Goal: Task Accomplishment & Management: Use online tool/utility

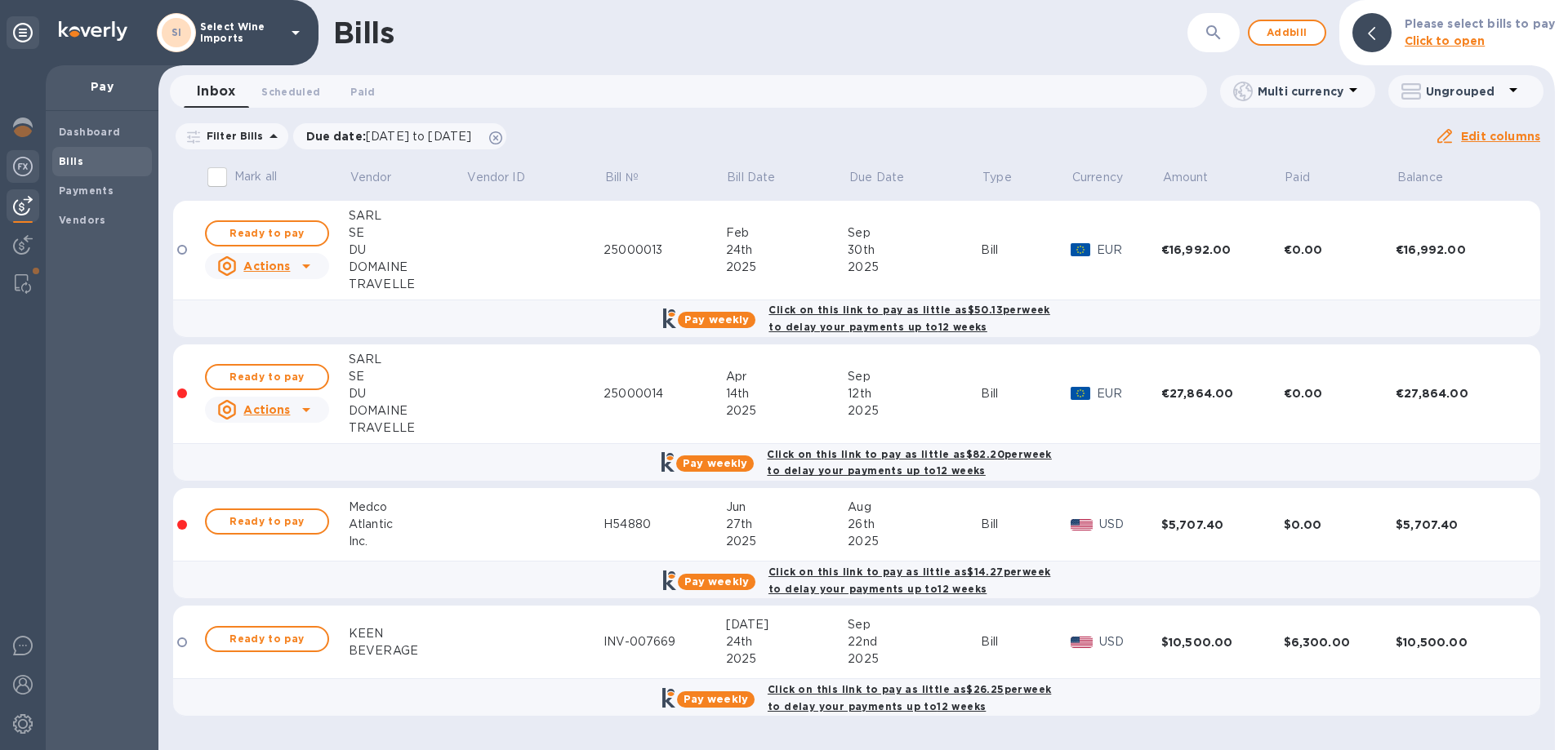
click at [21, 165] on img at bounding box center [23, 166] width 19 height 19
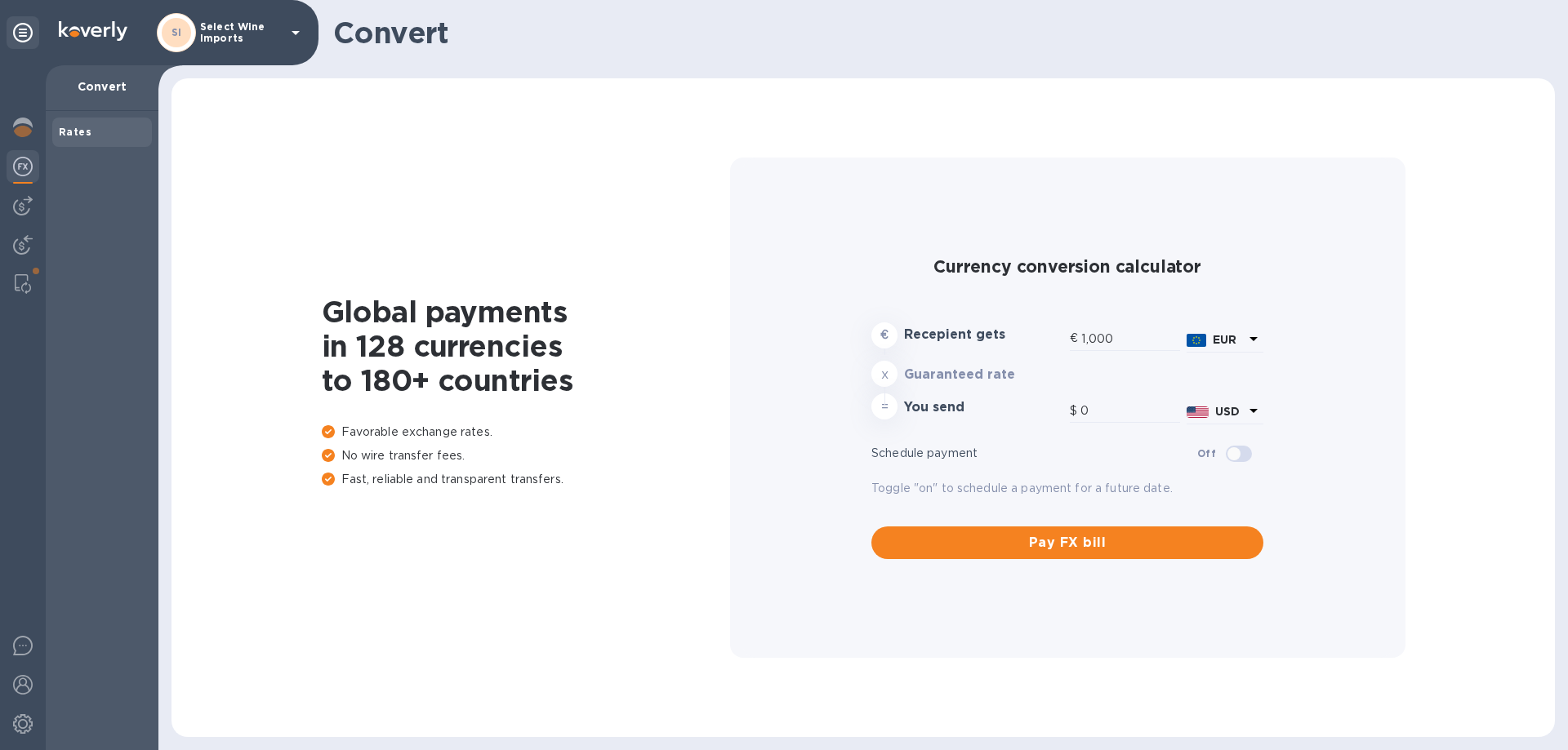
type input "1,181.9"
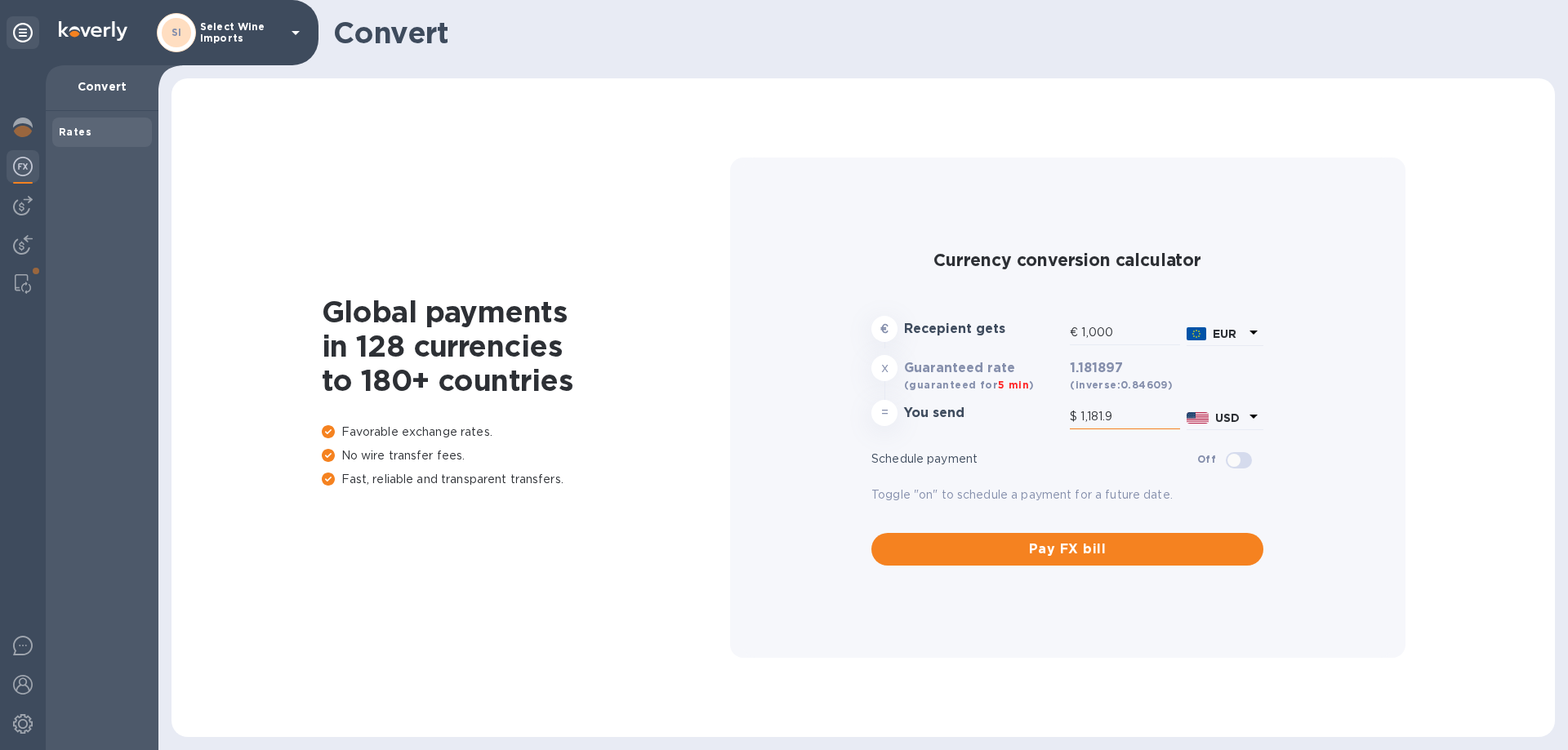
click at [1121, 414] on input "1,181.9" at bounding box center [1130, 417] width 100 height 24
click at [1126, 328] on input "1,000" at bounding box center [1131, 332] width 99 height 24
drag, startPoint x: 1126, startPoint y: 328, endPoint x: 1030, endPoint y: 327, distance: 96.0
click at [1030, 327] on div "€ Recepient gets € 1,000 EUR" at bounding box center [1067, 332] width 399 height 39
type input "1"
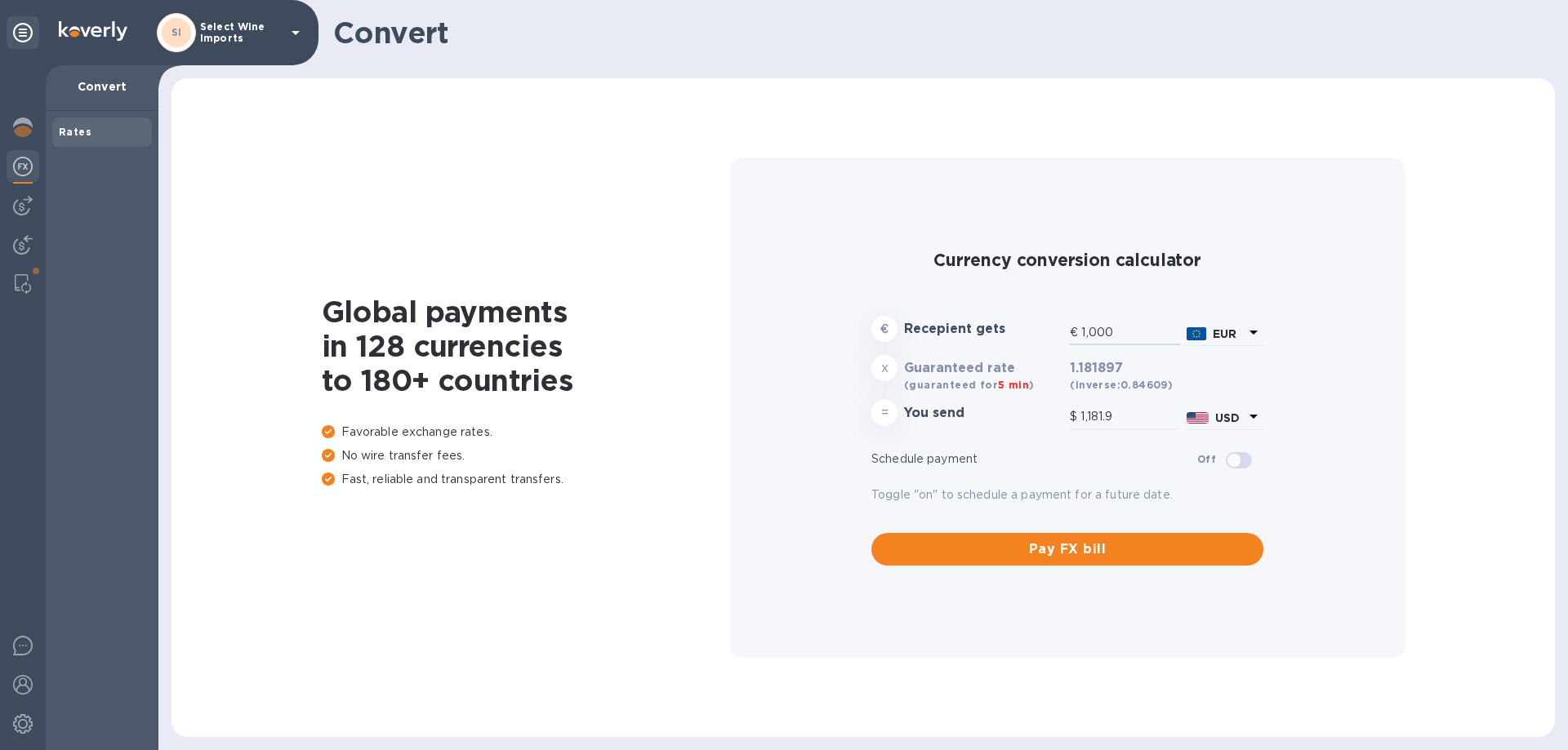
type input "1.18"
click at [1098, 450] on div "Schedule payment Off" at bounding box center [1067, 459] width 392 height 28
click at [1138, 331] on input "1" at bounding box center [1131, 332] width 99 height 24
type input "10"
type input "11.82"
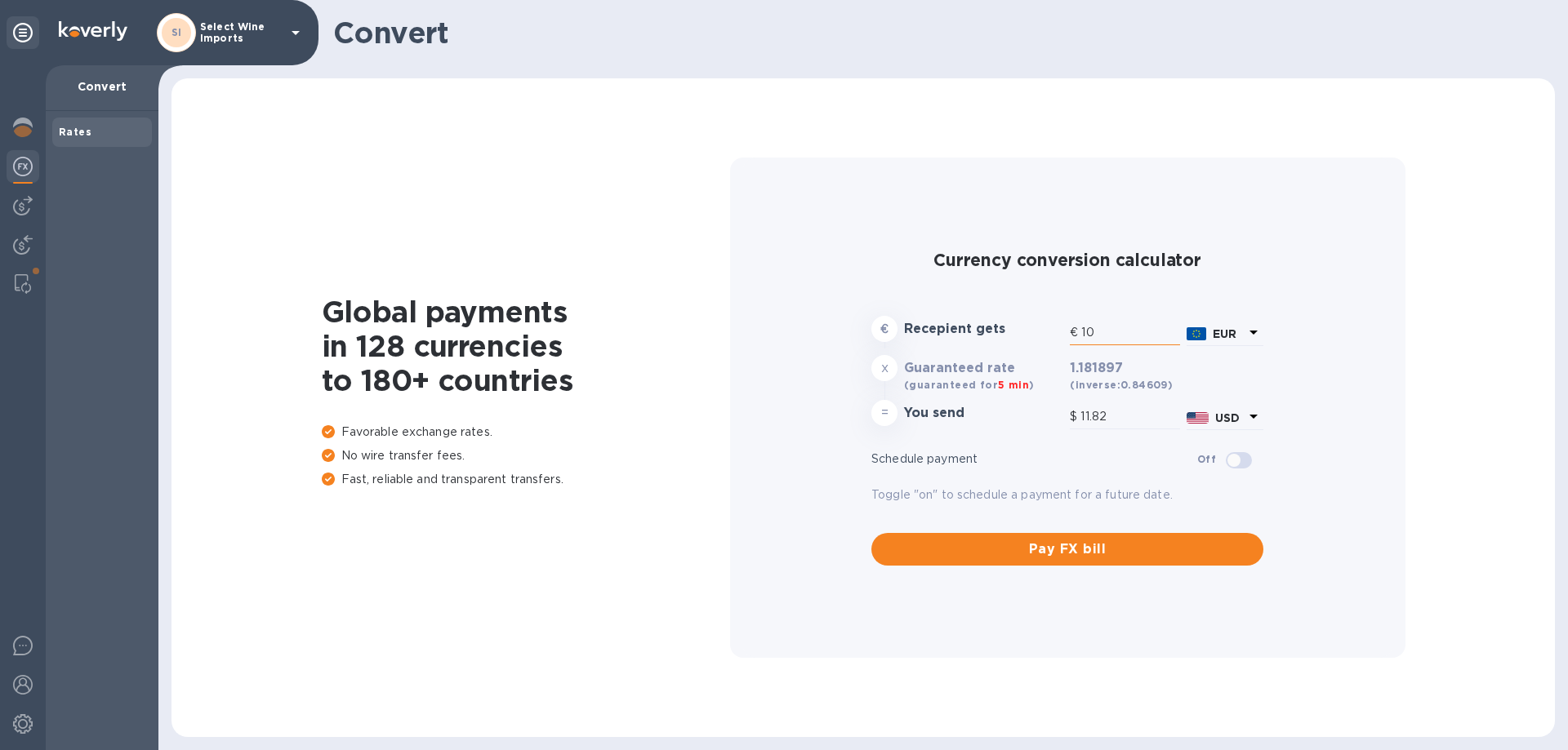
type input "100"
type input "118.19"
drag, startPoint x: 1130, startPoint y: 416, endPoint x: 1015, endPoint y: 419, distance: 115.0
click at [1015, 419] on div "= You send $ 118.19 USD" at bounding box center [1067, 416] width 399 height 39
type input "0.85"
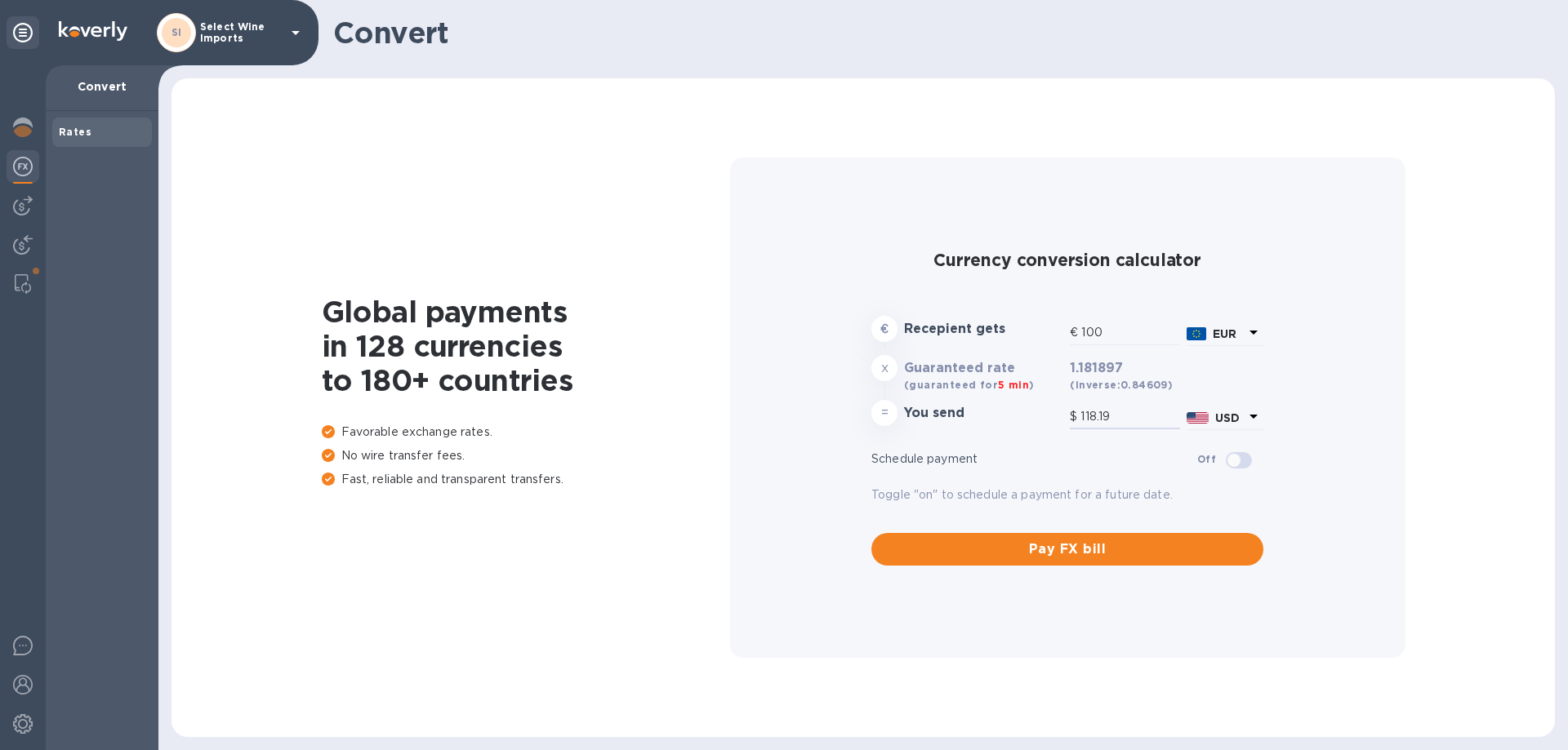
type input "1"
type input "8.46"
type input "10"
type input "84.61"
type input "100"
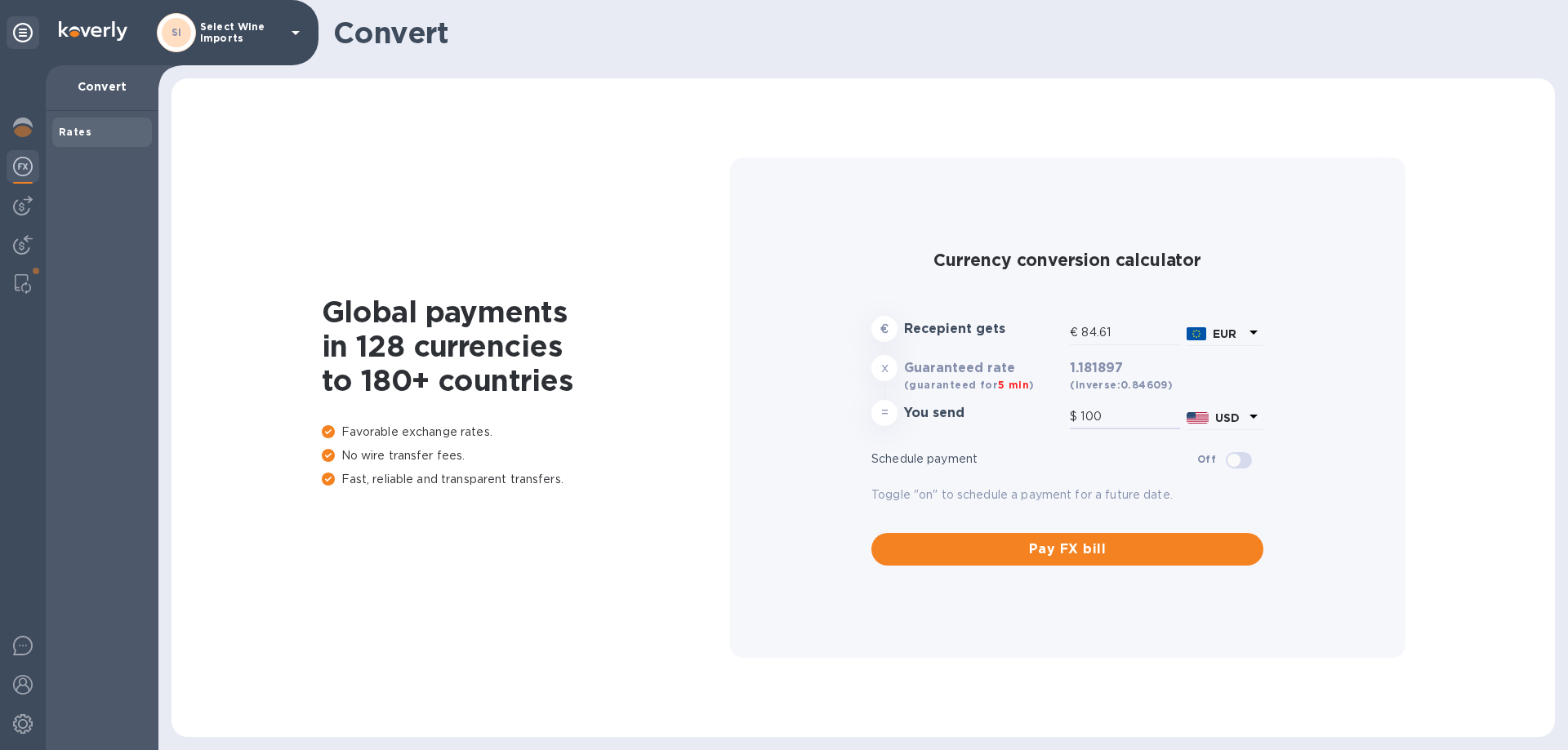
type input "846.1"
type input "1,000"
type input "8,460.97"
type input "10,000"
type input "846.1"
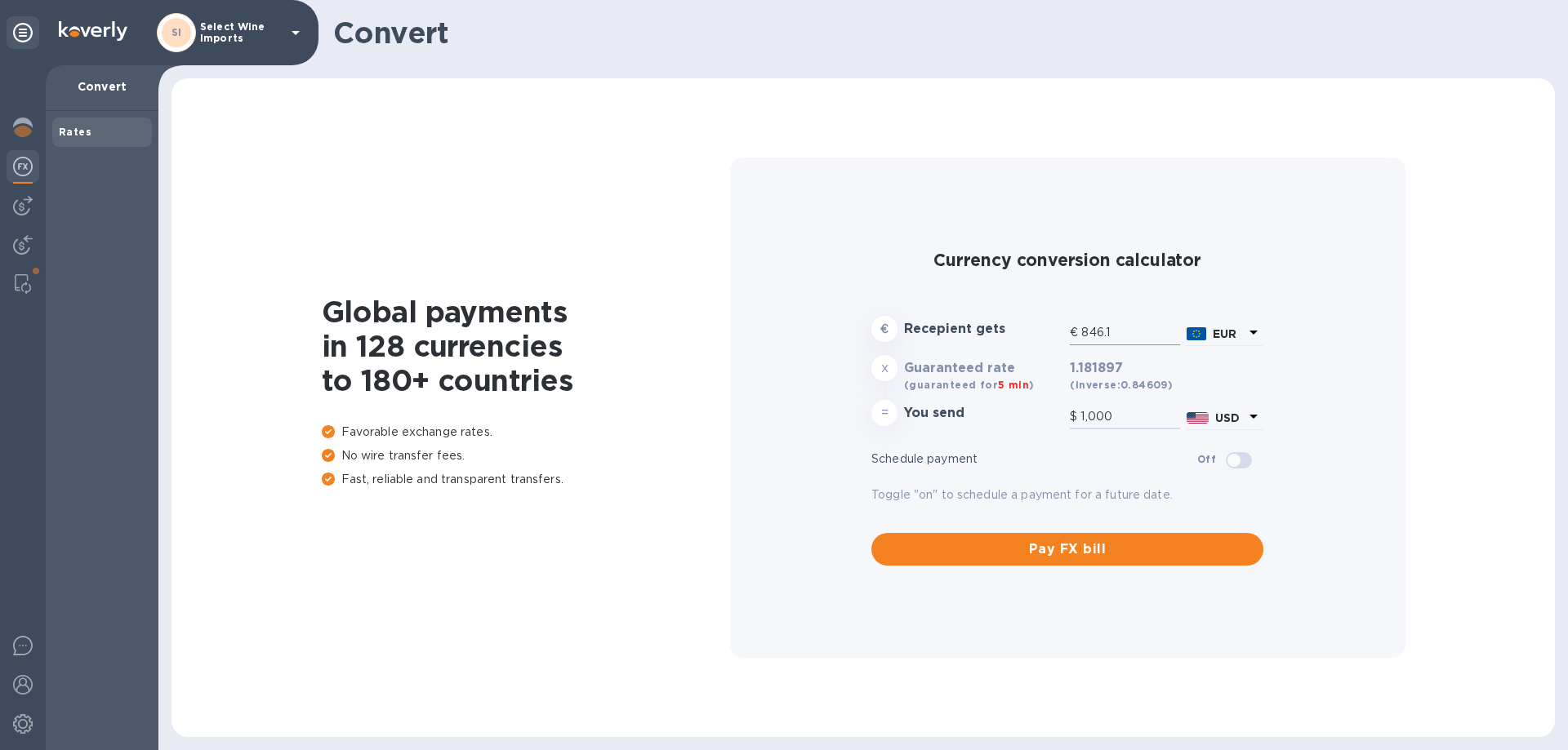
type input "1,000"
click at [1117, 334] on input "846.1" at bounding box center [1131, 332] width 99 height 24
